Goal: Task Accomplishment & Management: Complete application form

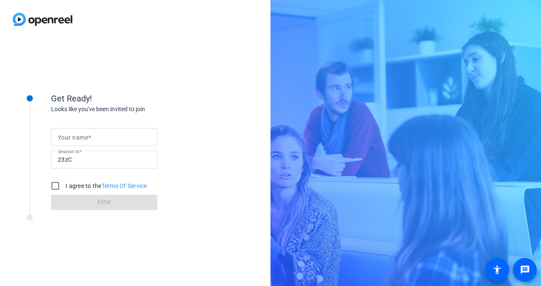
click at [116, 130] on div at bounding box center [104, 137] width 93 height 18
click at [112, 136] on input "Your name" at bounding box center [104, 137] width 93 height 10
type input "[PERSON_NAME]"
click at [57, 188] on input "I agree to the Terms Of Service" at bounding box center [55, 186] width 17 height 17
checkbox input "true"
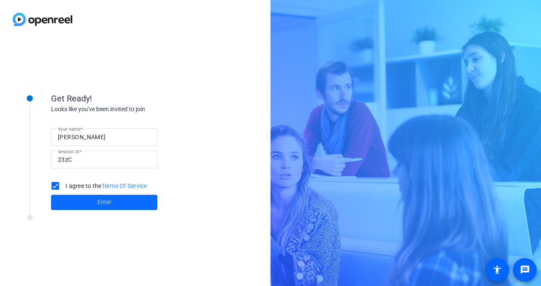
click at [97, 206] on span "Enter" at bounding box center [104, 202] width 14 height 9
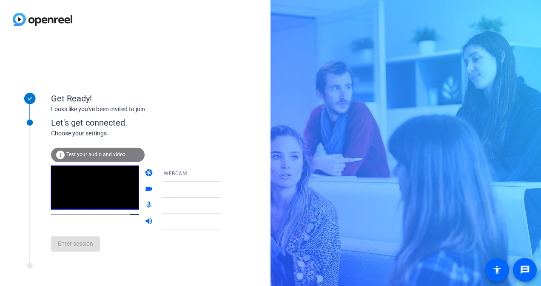
click at [93, 156] on span "Test your audio and video" at bounding box center [95, 155] width 59 height 6
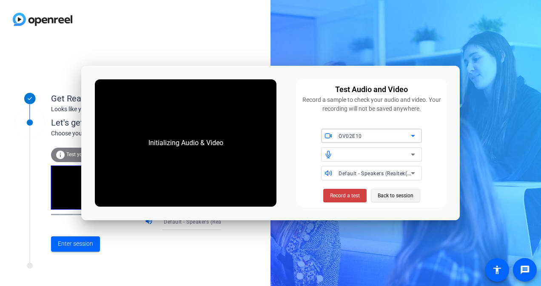
click at [397, 197] on span "Back to session" at bounding box center [395, 196] width 36 height 16
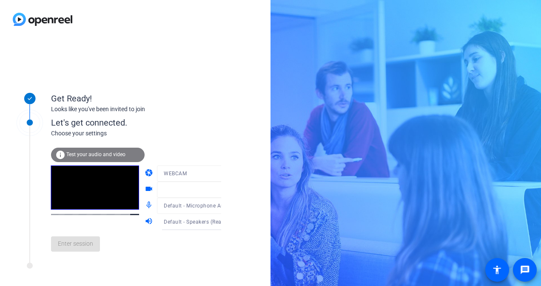
click at [106, 199] on video at bounding box center [95, 188] width 88 height 44
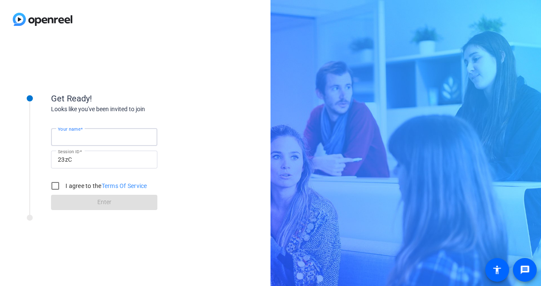
click at [84, 142] on input "Your name" at bounding box center [104, 137] width 93 height 10
type input "[PERSON_NAME]"
click at [57, 187] on input "I agree to the Terms Of Service" at bounding box center [55, 186] width 17 height 17
checkbox input "true"
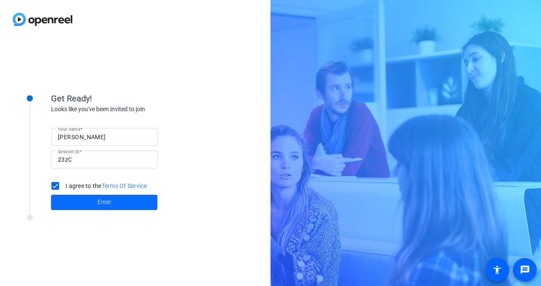
click at [105, 204] on span "Enter" at bounding box center [104, 202] width 14 height 9
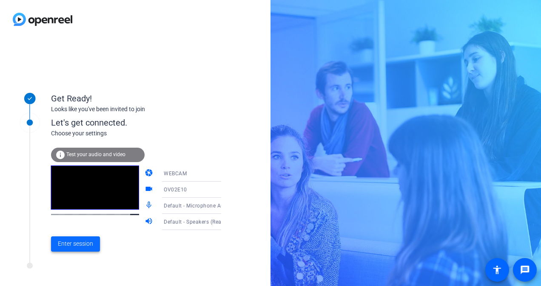
click at [73, 245] on span "Enter session" at bounding box center [75, 244] width 35 height 9
